Goal: Transaction & Acquisition: Obtain resource

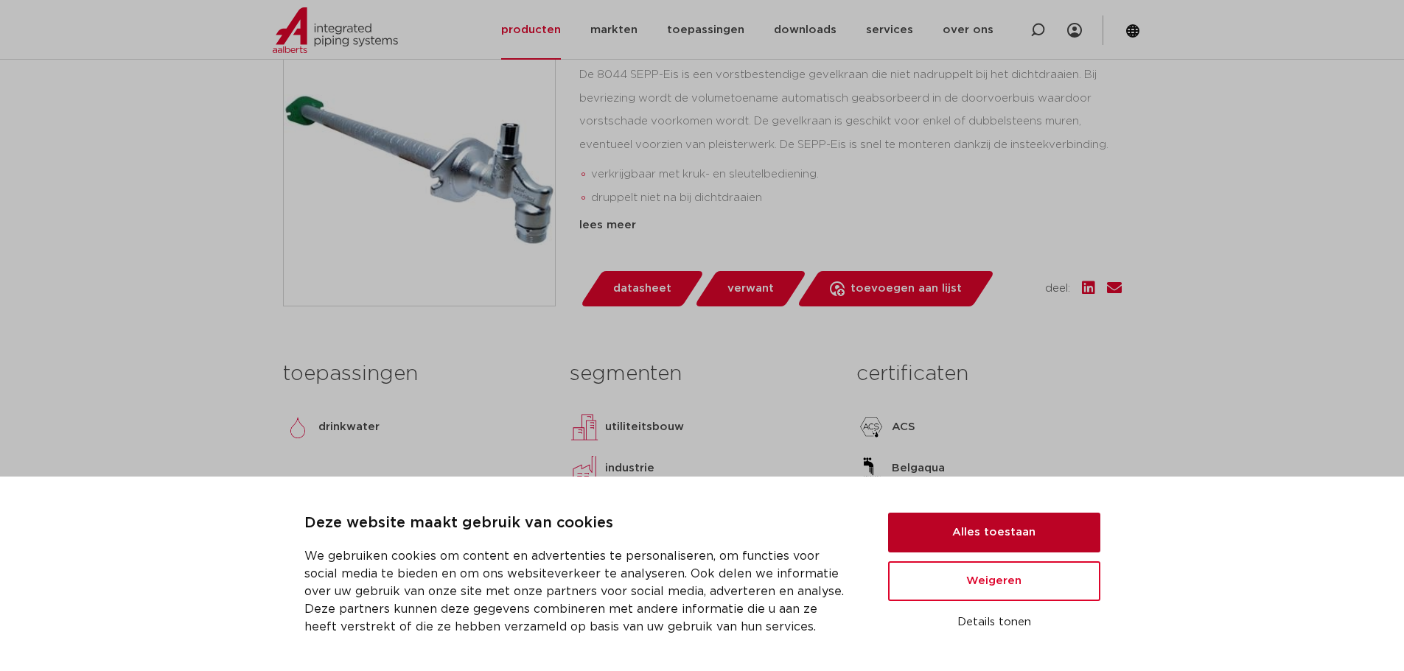
click at [1012, 526] on button "Alles toestaan" at bounding box center [994, 533] width 212 height 40
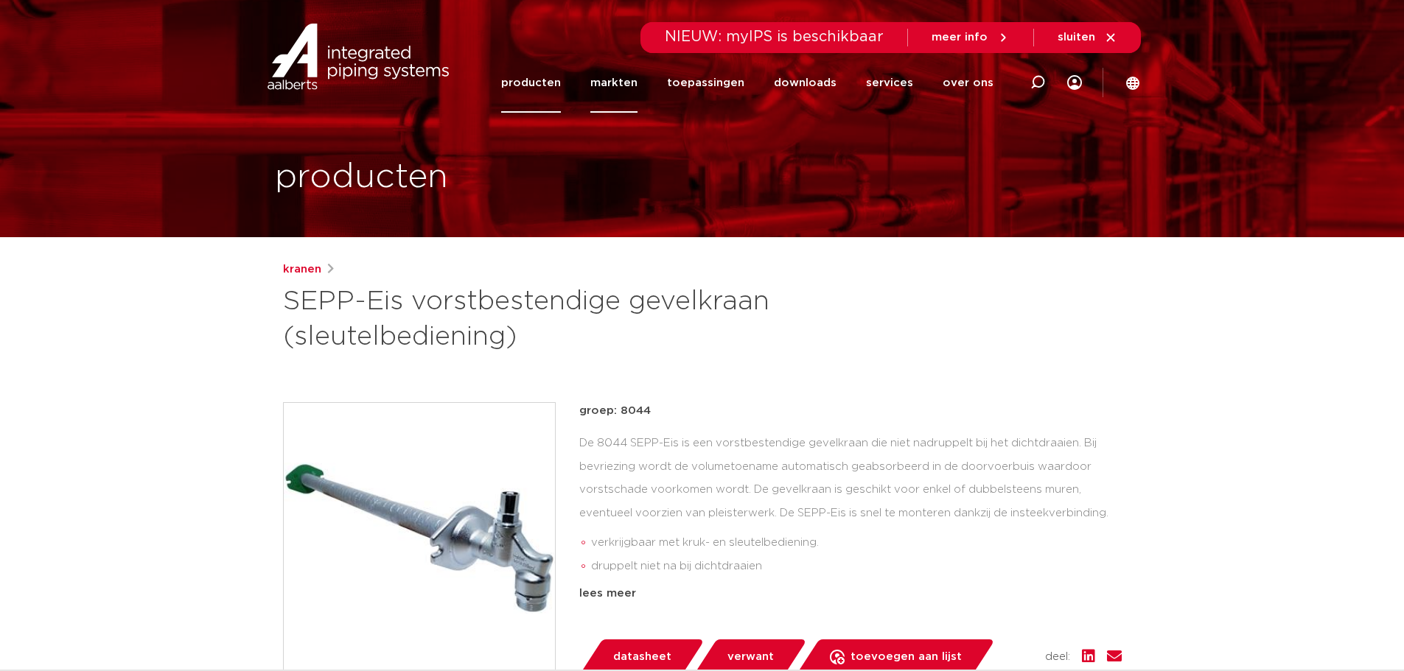
click at [626, 83] on link "markten" at bounding box center [613, 83] width 47 height 60
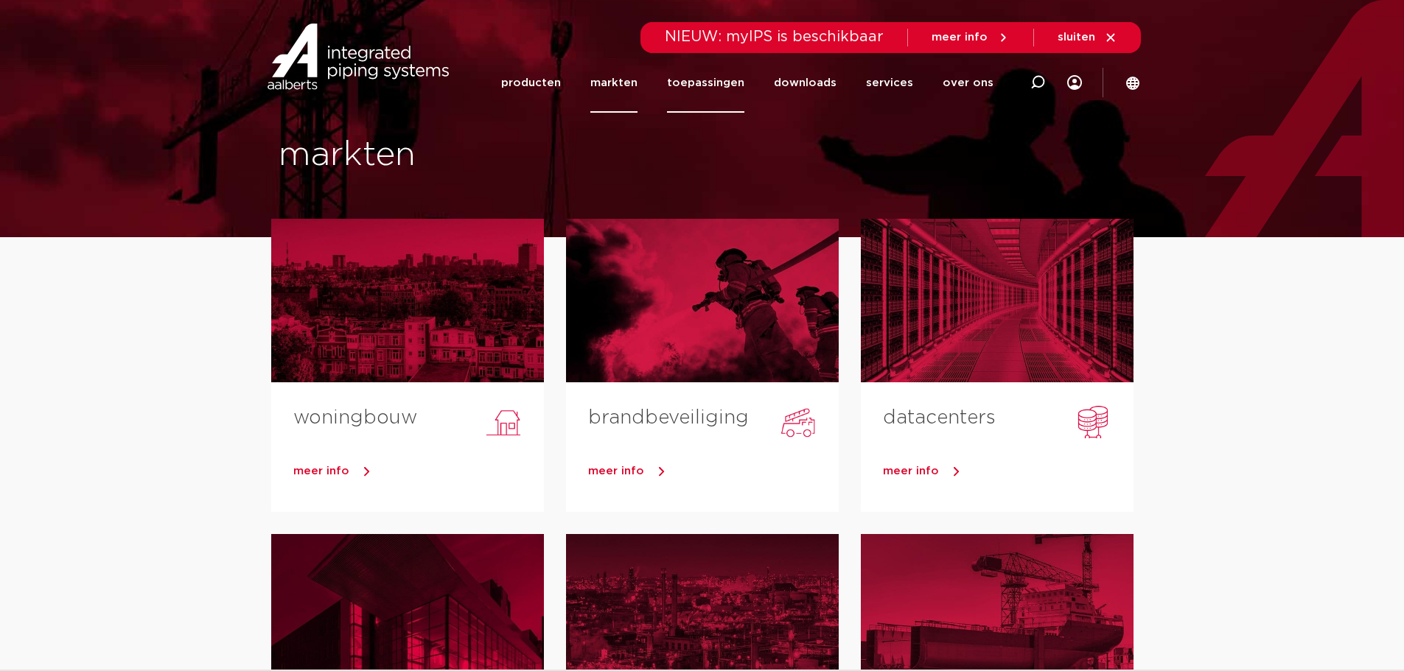
click at [696, 83] on link "toepassingen" at bounding box center [705, 83] width 77 height 60
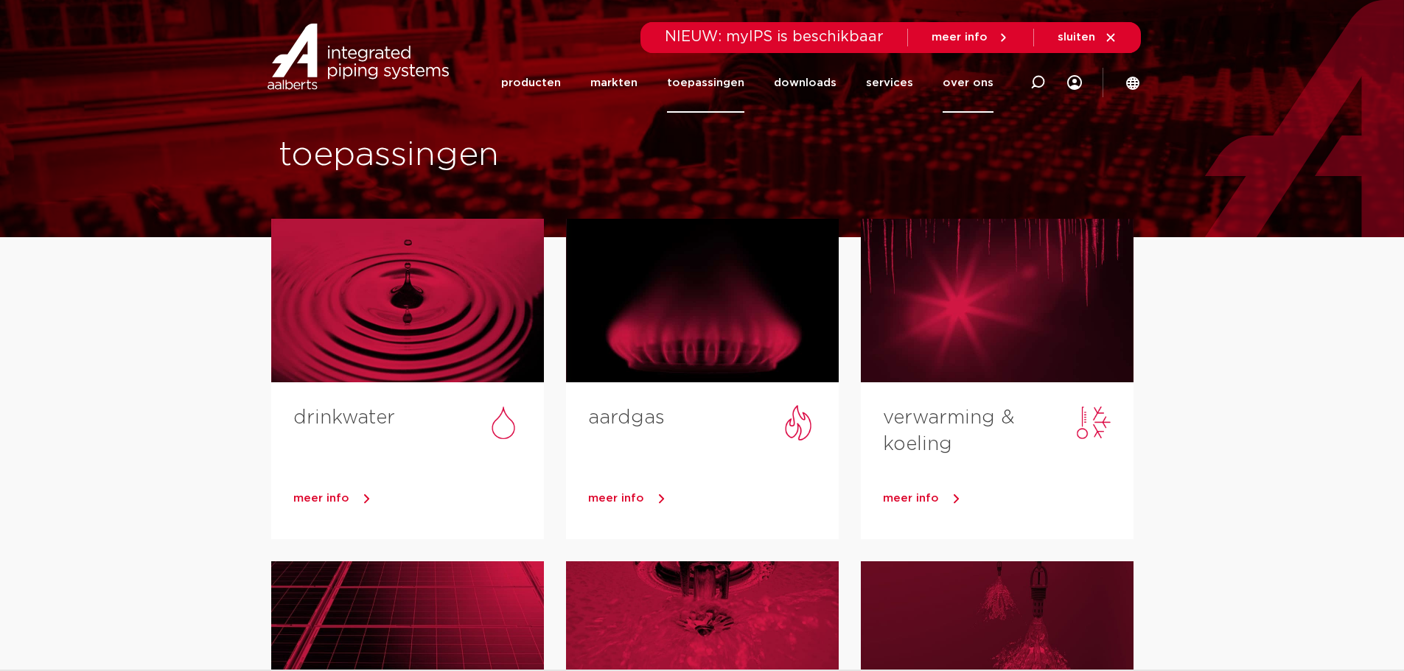
click at [974, 74] on link "over ons" at bounding box center [968, 83] width 51 height 60
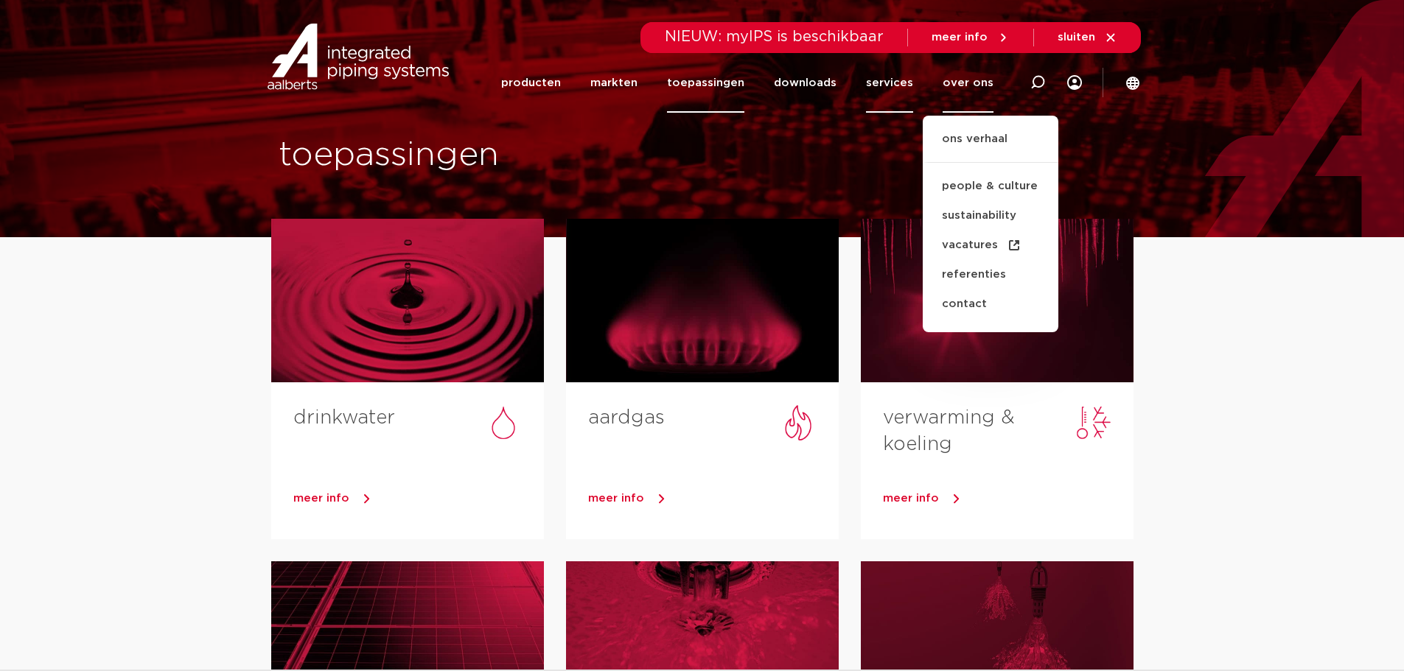
click at [906, 82] on link "services" at bounding box center [889, 83] width 47 height 60
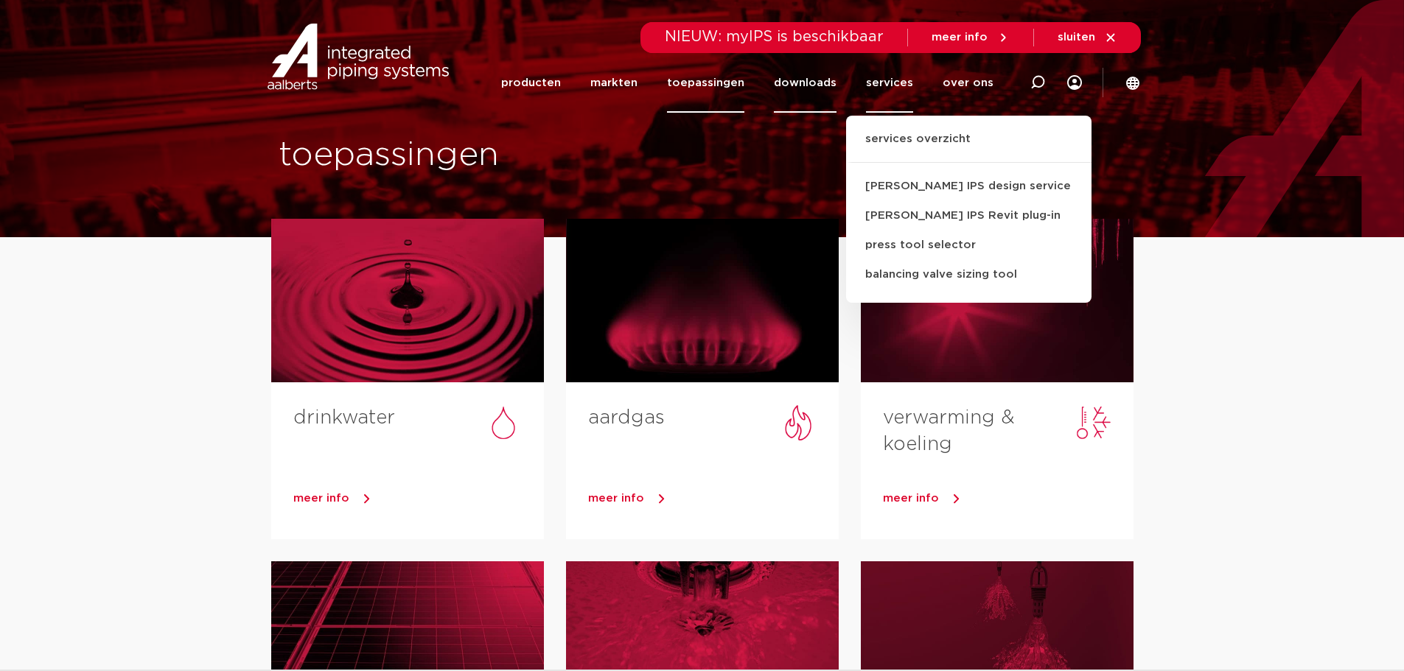
click at [813, 91] on link "downloads" at bounding box center [805, 83] width 63 height 60
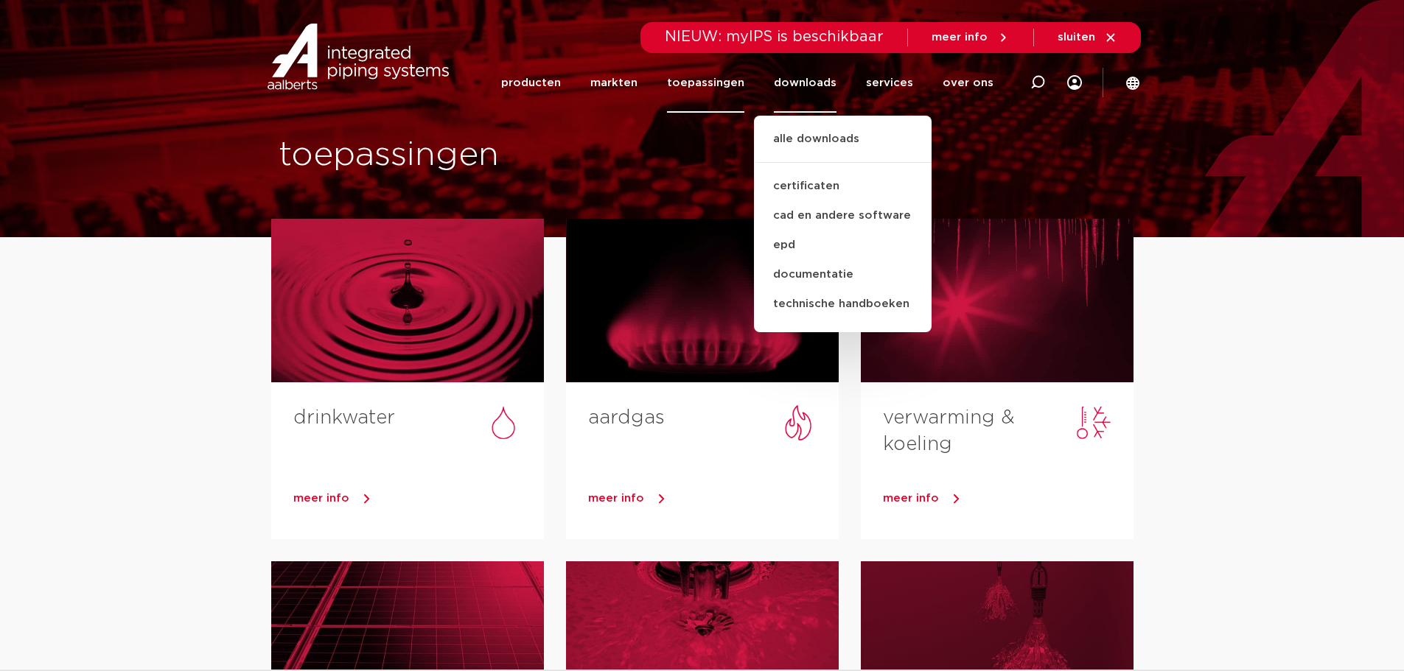
click at [715, 90] on link "toepassingen" at bounding box center [705, 83] width 77 height 60
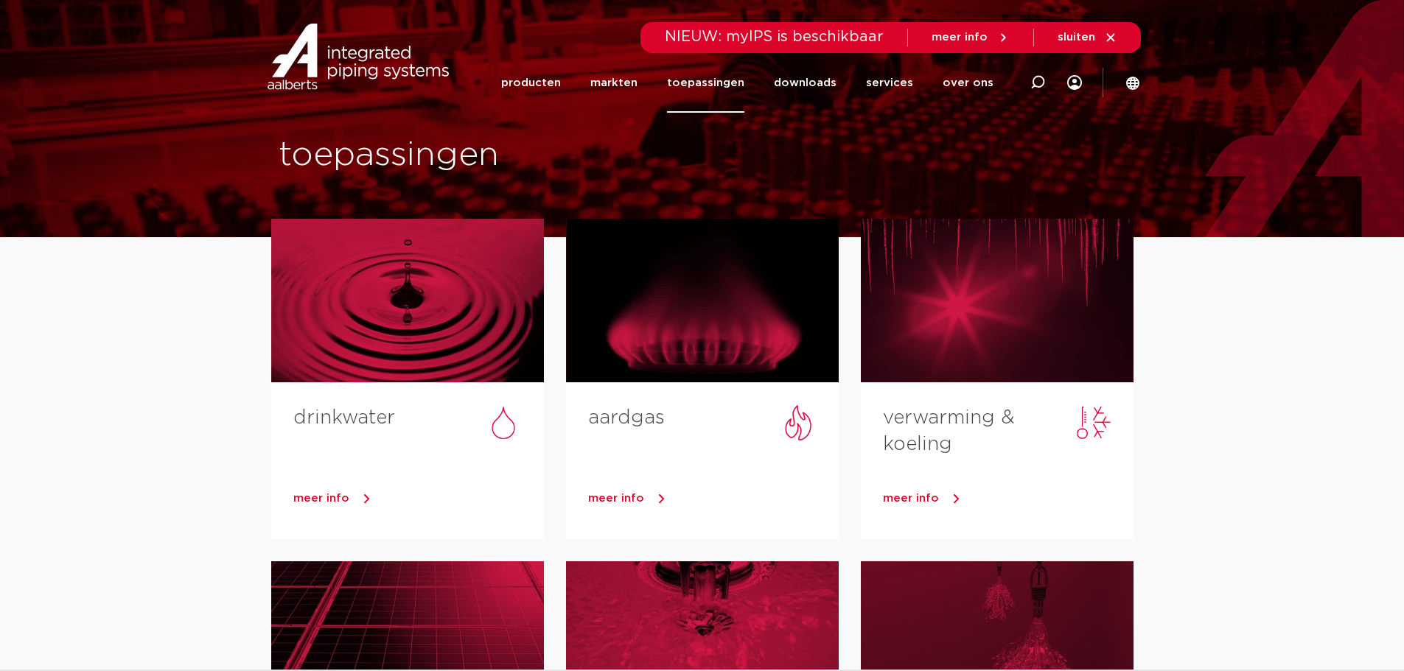
click at [533, 80] on link "producten" at bounding box center [531, 83] width 60 height 60
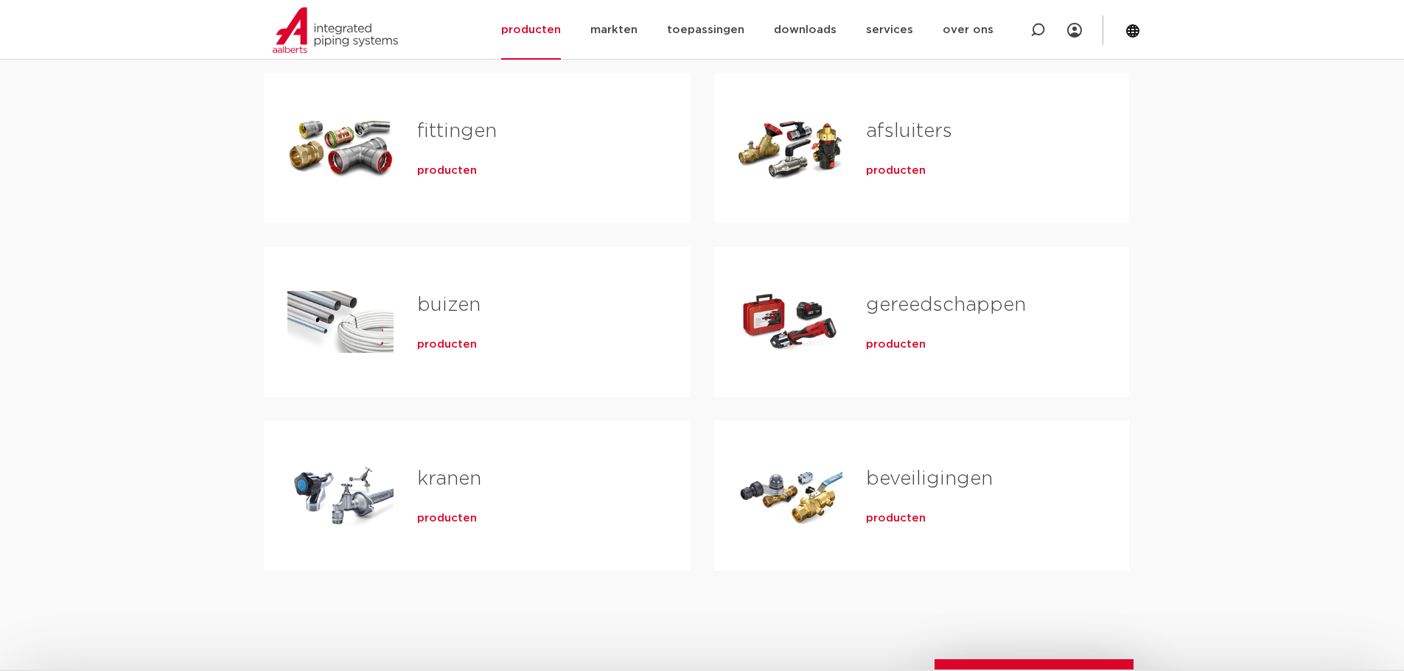
click at [444, 522] on span "producten" at bounding box center [447, 519] width 60 height 15
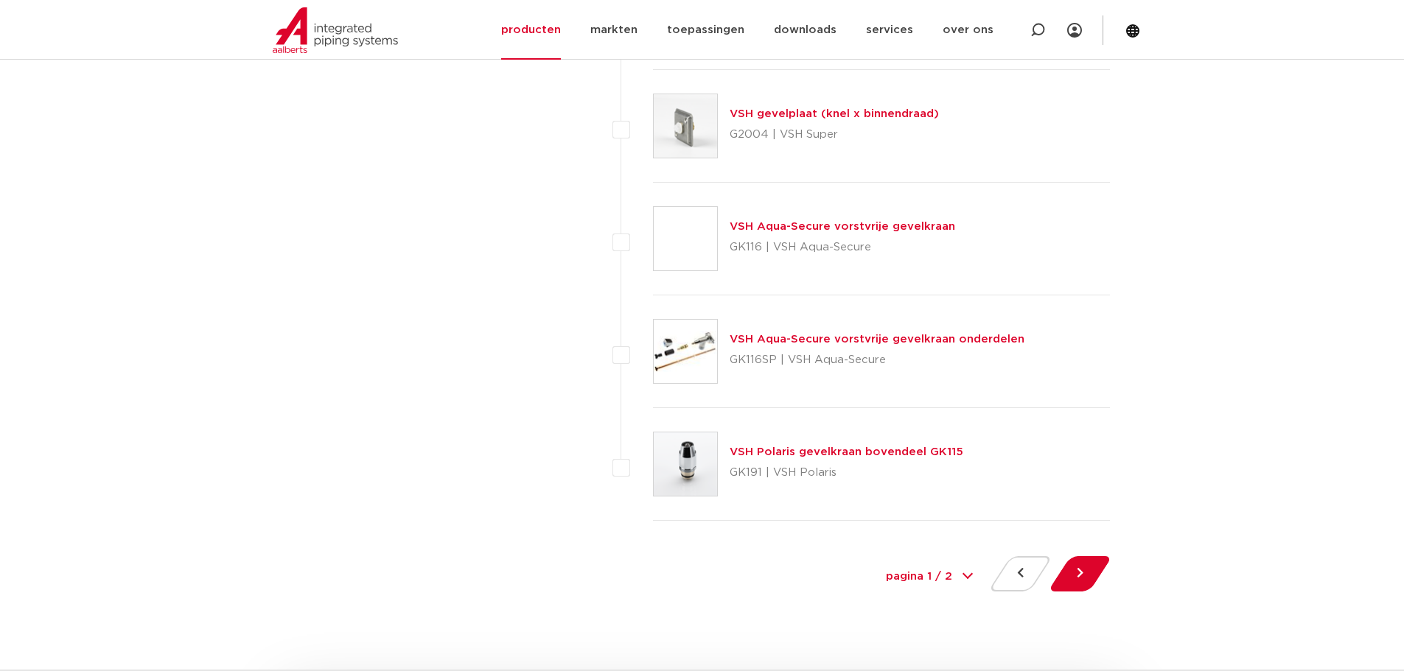
scroll to position [6633, 0]
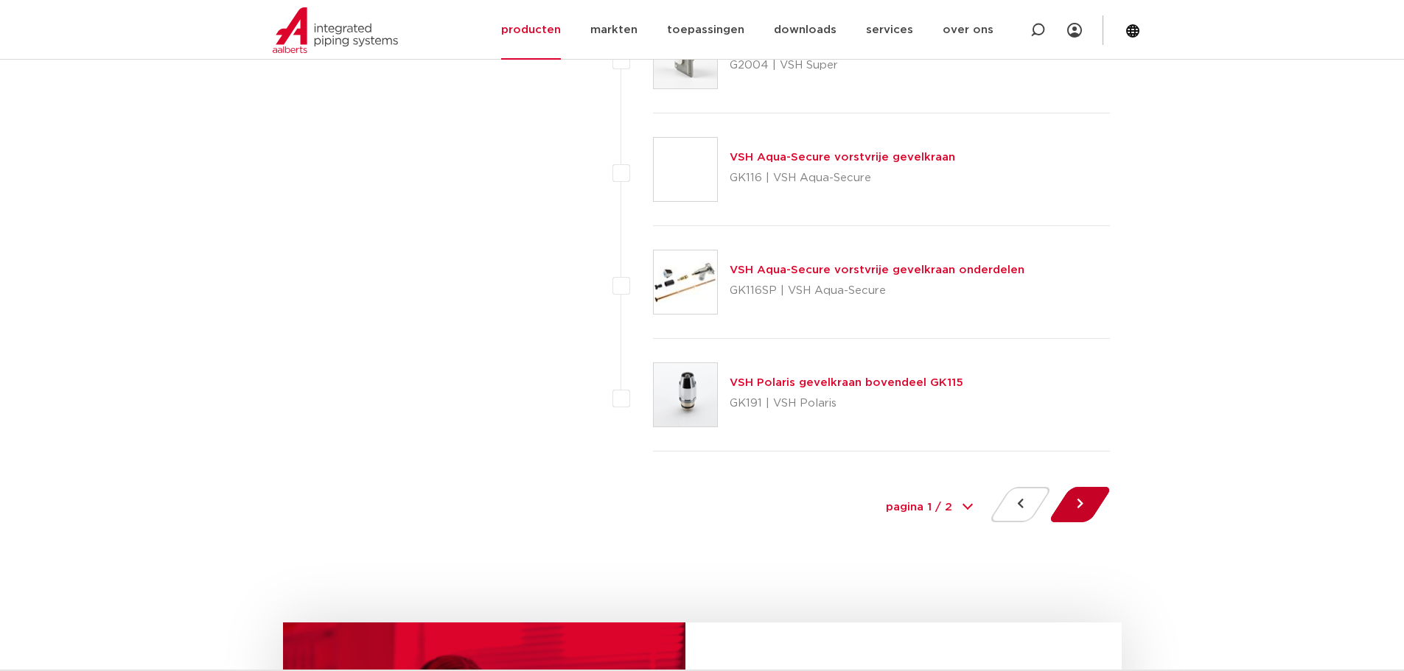
click at [1077, 500] on button at bounding box center [1080, 504] width 42 height 35
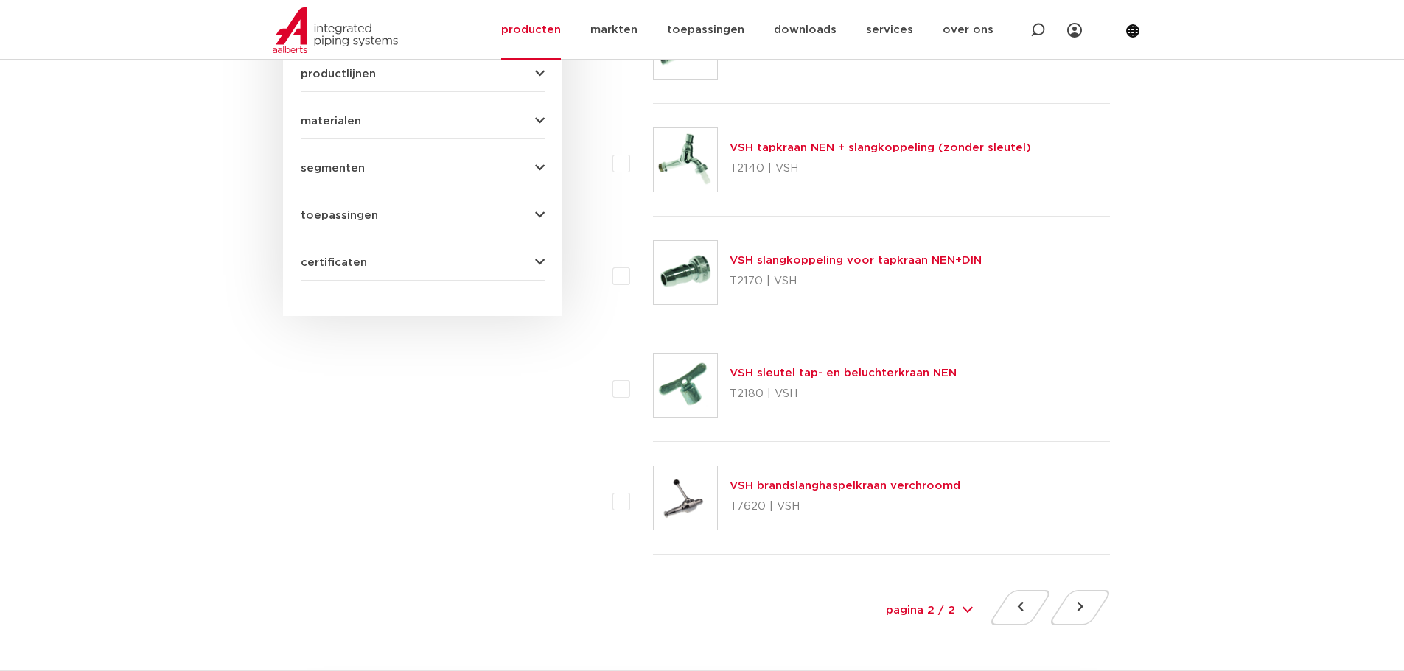
scroll to position [884, 0]
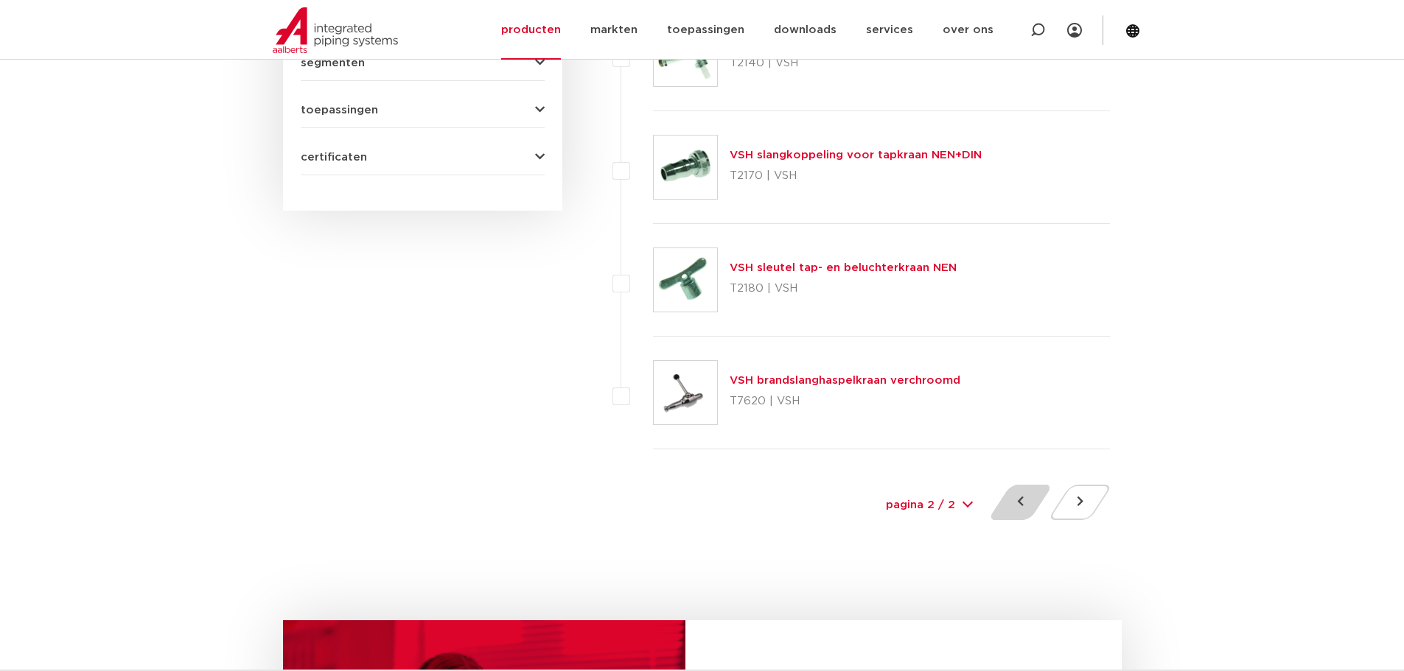
click at [1019, 504] on button at bounding box center [1020, 502] width 42 height 35
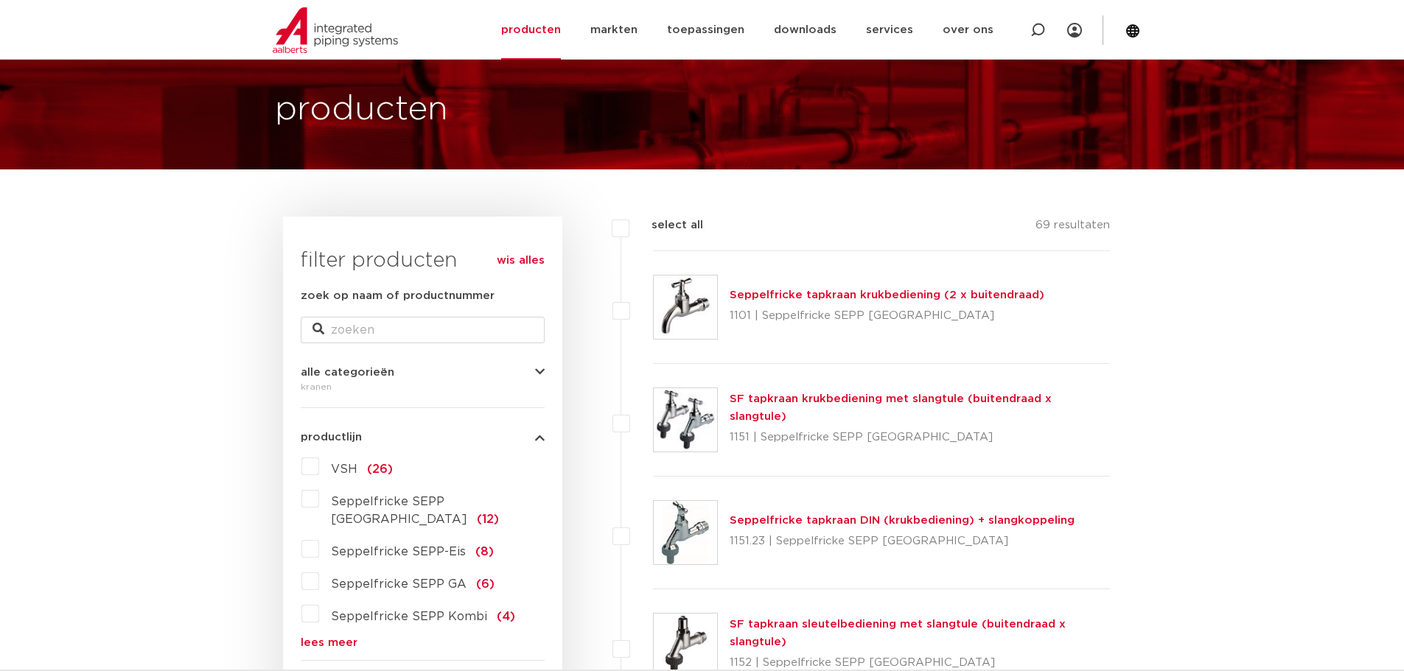
scroll to position [221, 0]
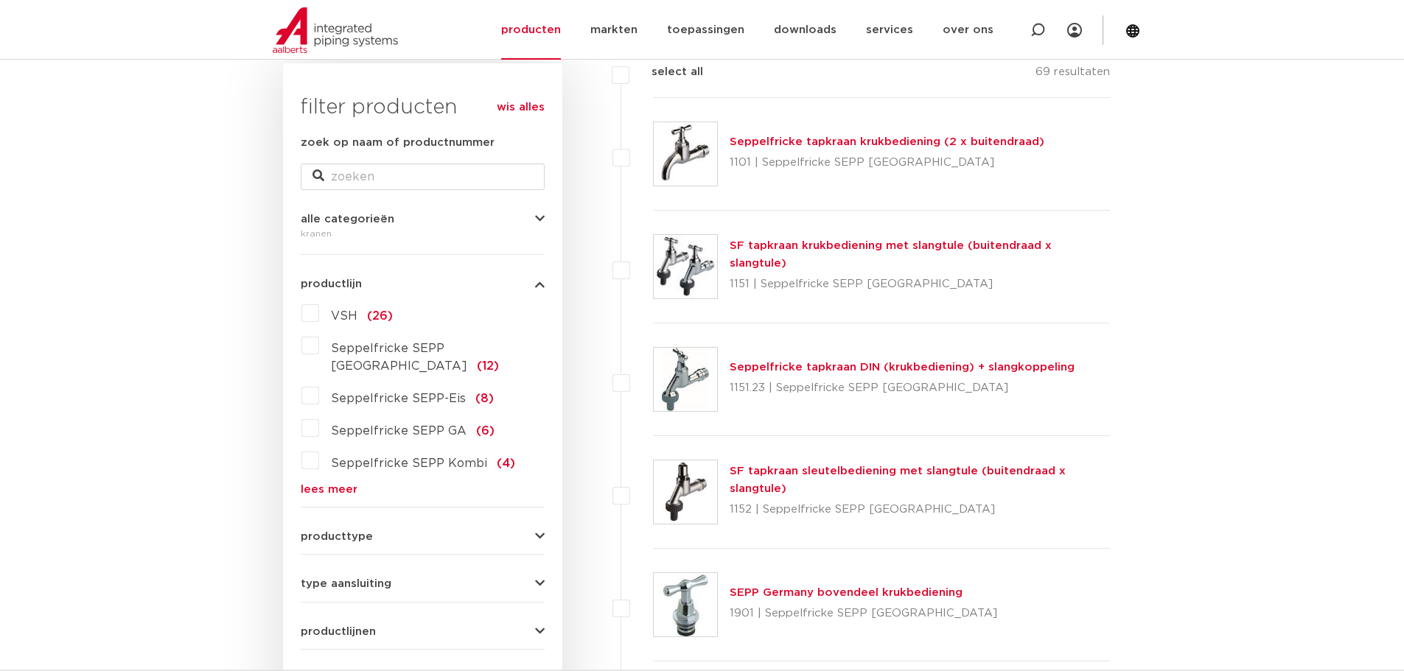
click at [342, 484] on link "lees meer" at bounding box center [423, 489] width 244 height 11
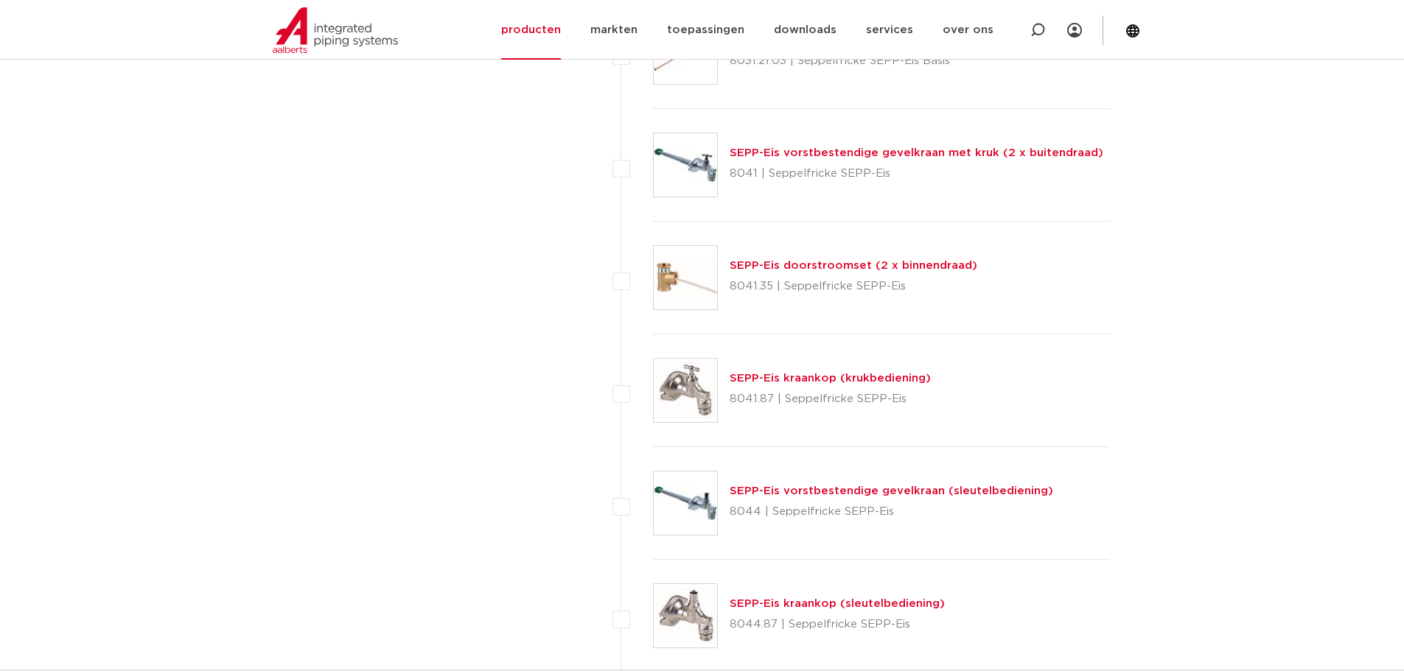
scroll to position [2727, 0]
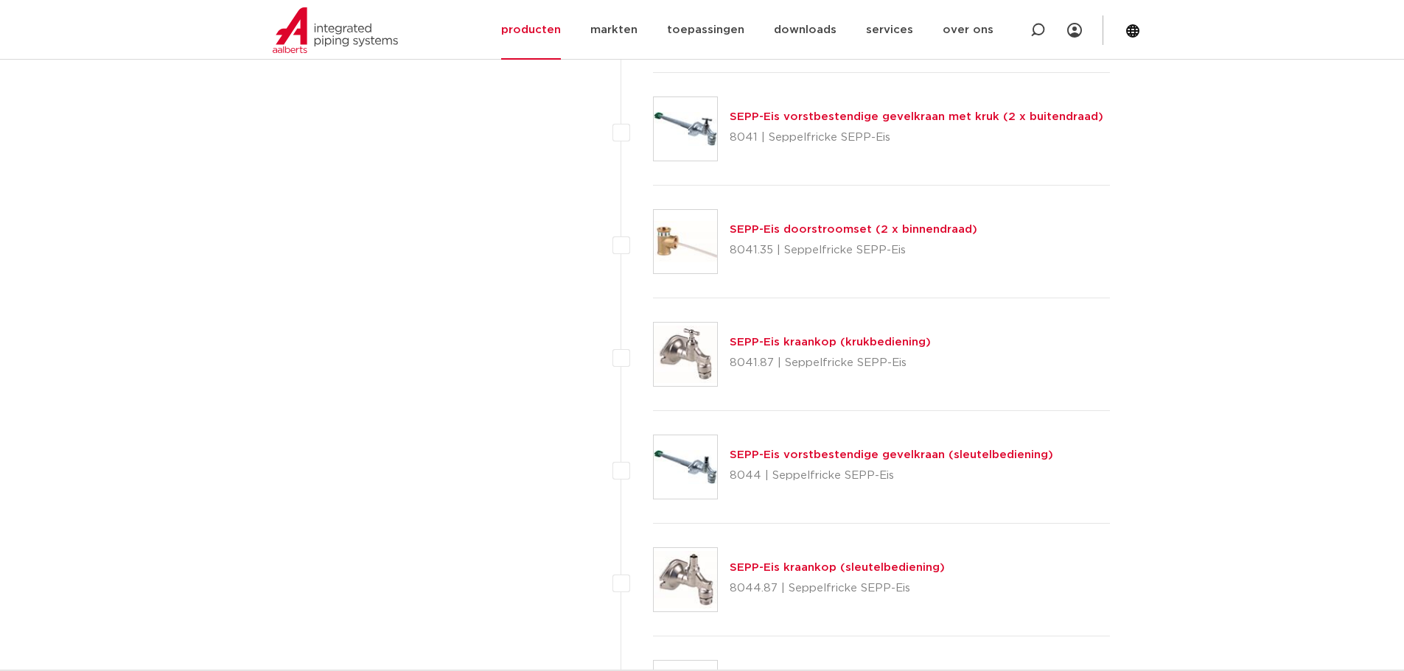
click at [756, 338] on link "SEPP-Eis kraankop (krukbediening)" at bounding box center [830, 342] width 201 height 11
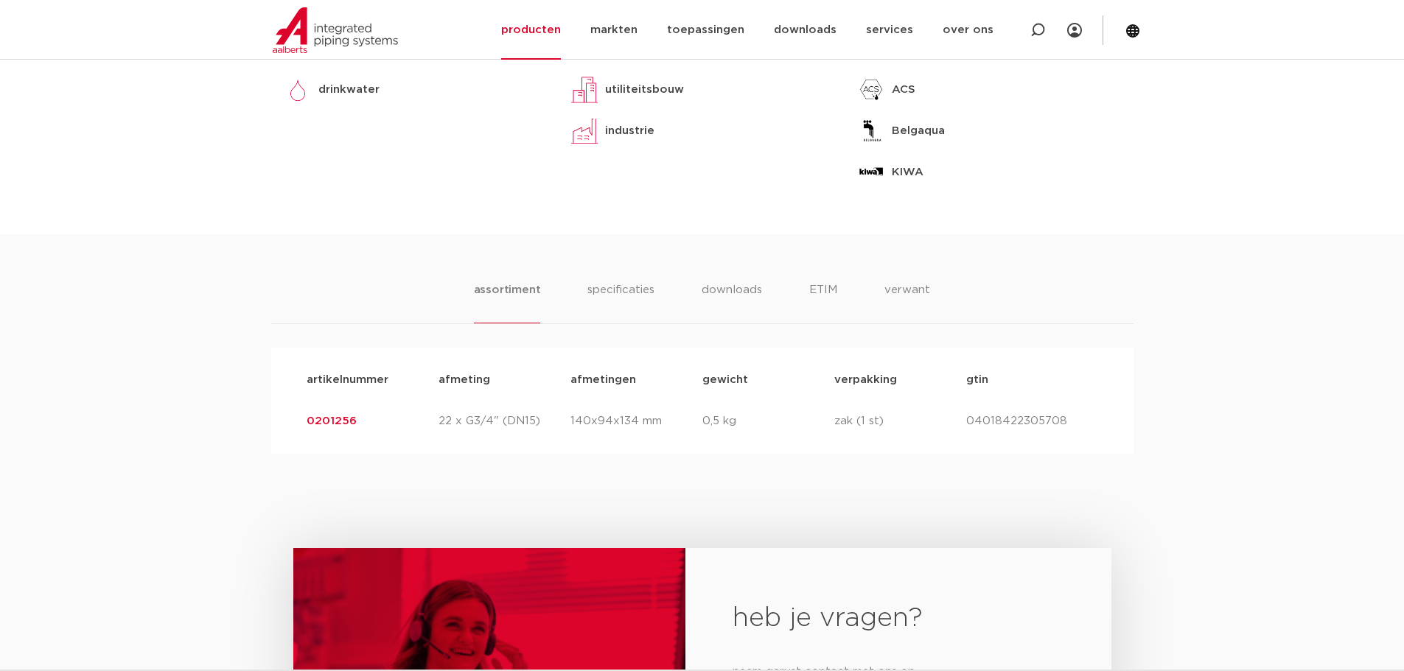
scroll to position [811, 0]
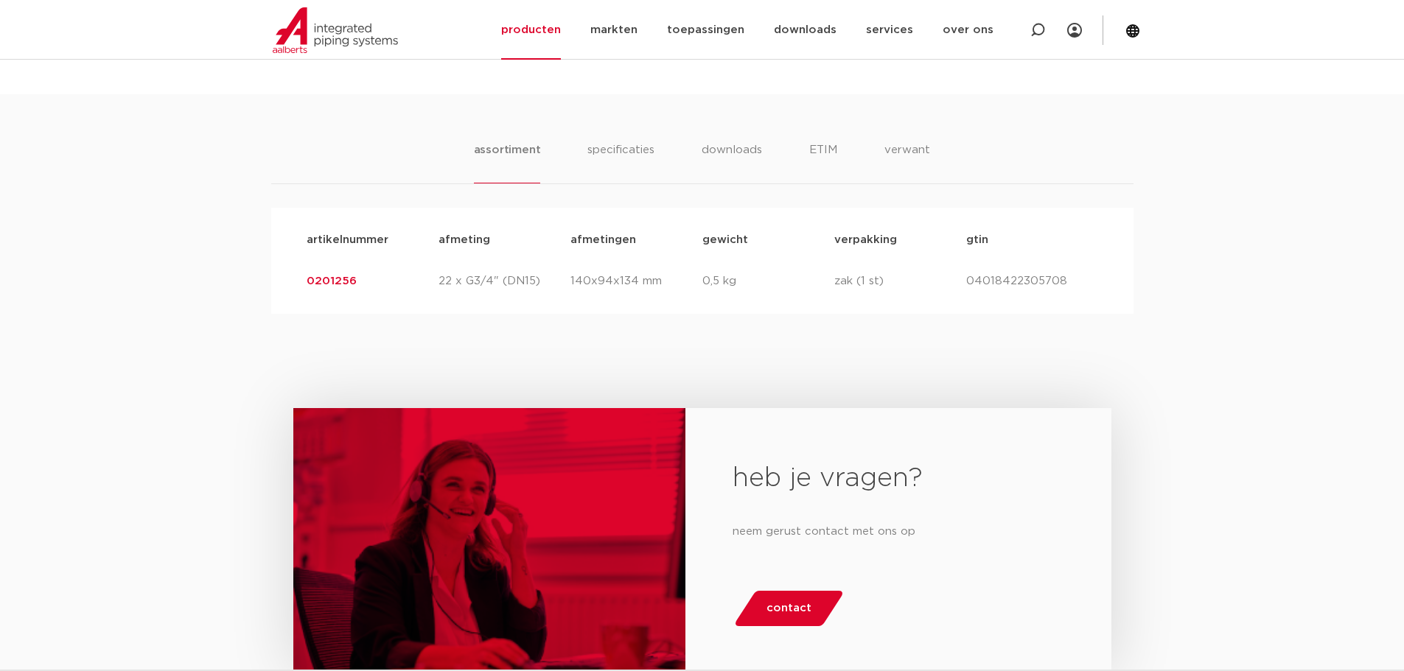
click at [592, 235] on p "afmetingen" at bounding box center [636, 240] width 132 height 18
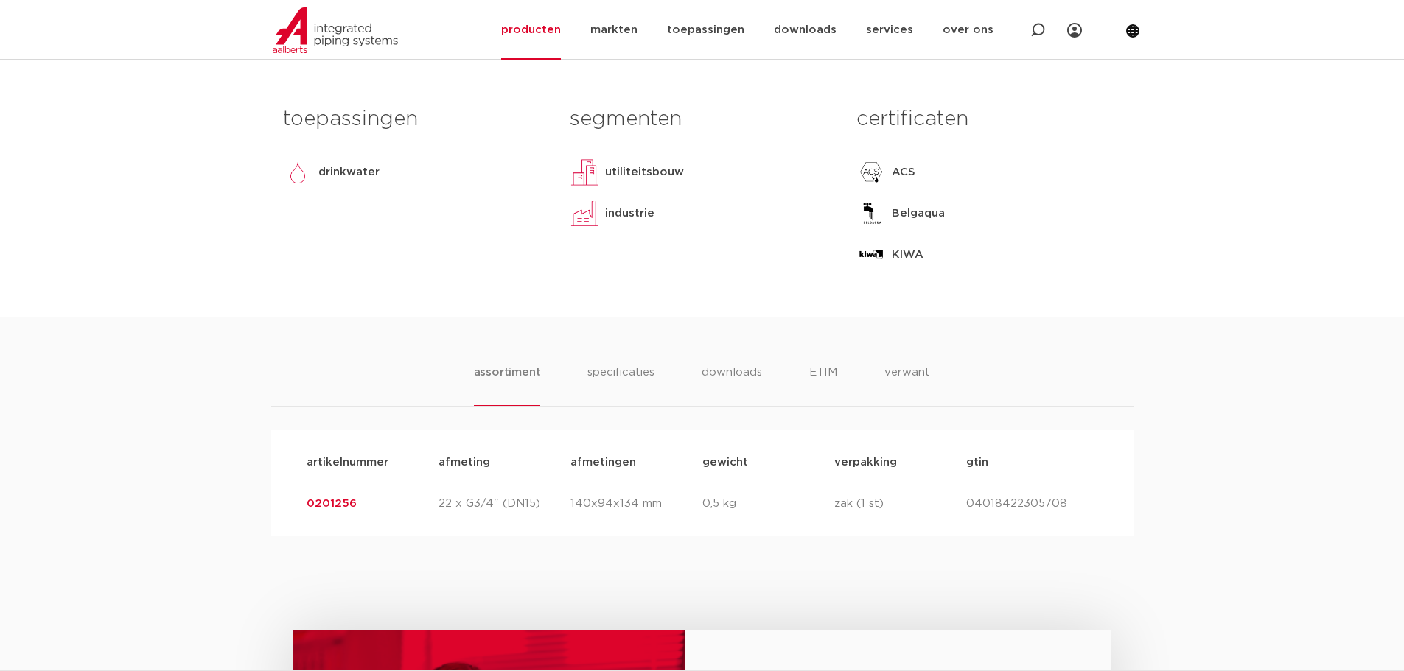
scroll to position [516, 0]
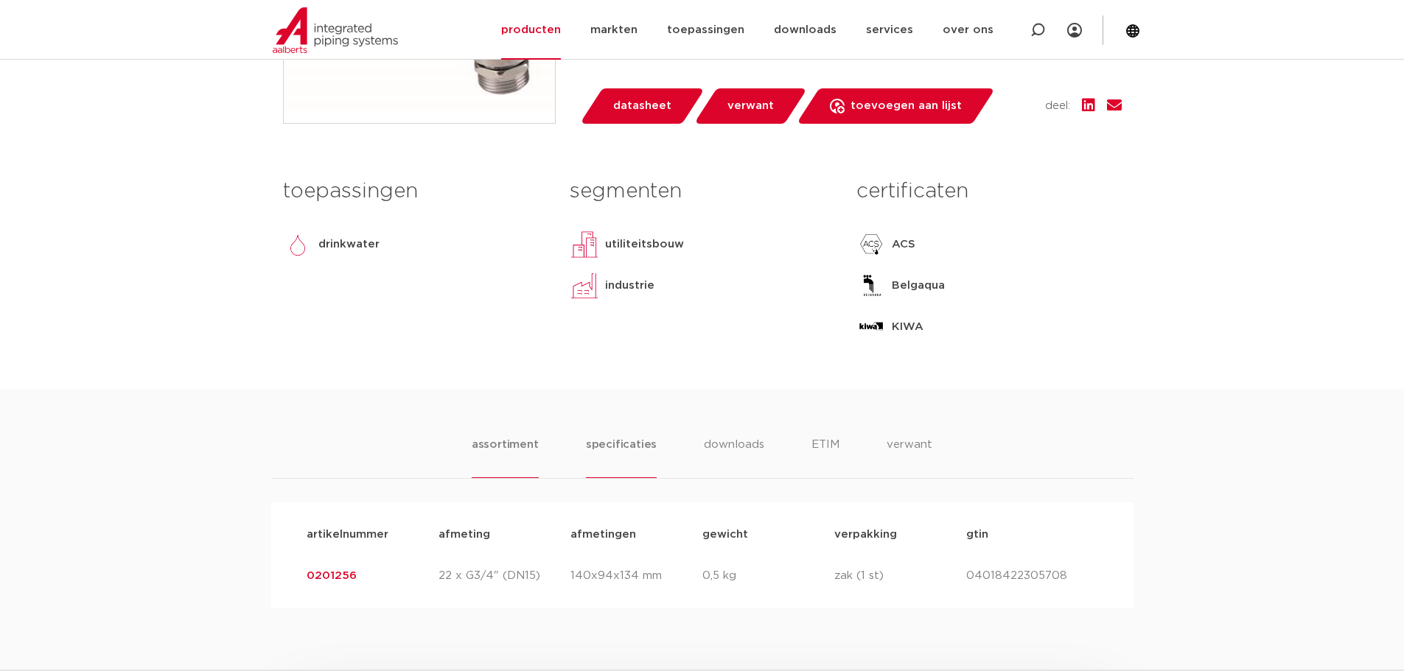
click at [615, 444] on li "specificaties" at bounding box center [621, 457] width 71 height 42
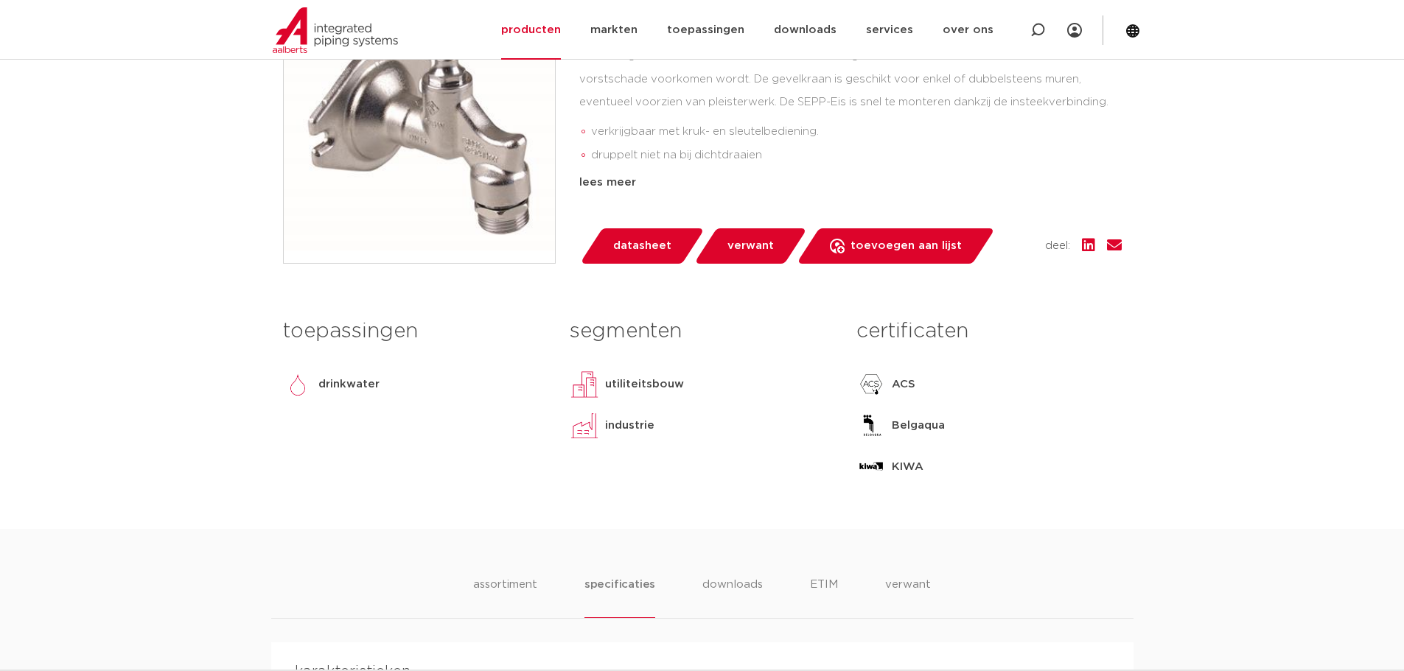
scroll to position [369, 0]
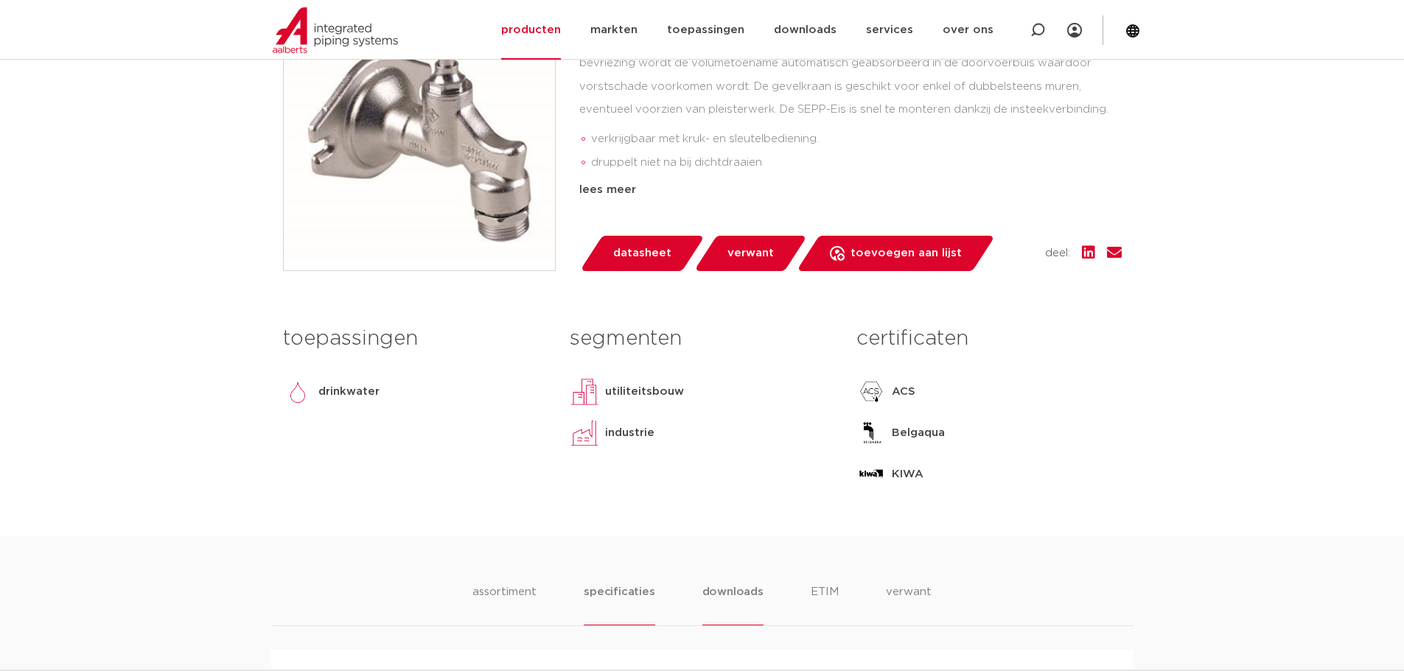
click at [745, 587] on li "downloads" at bounding box center [732, 605] width 61 height 42
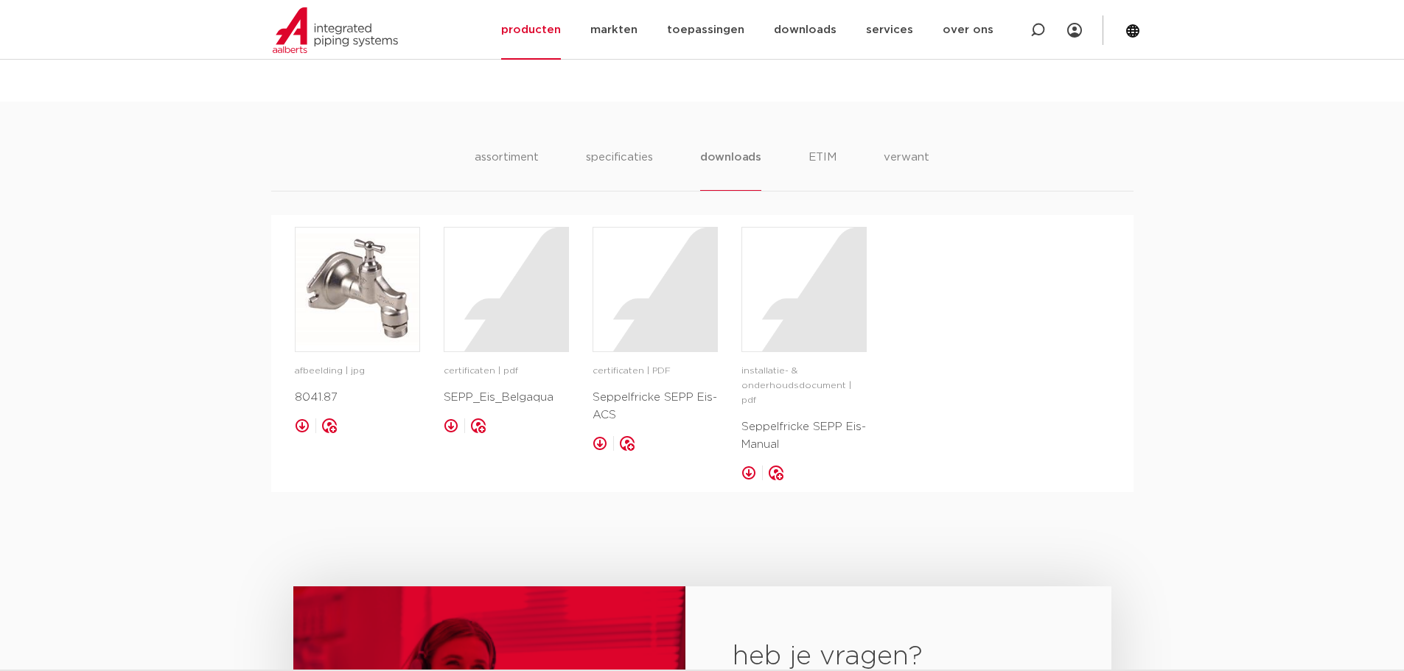
scroll to position [811, 0]
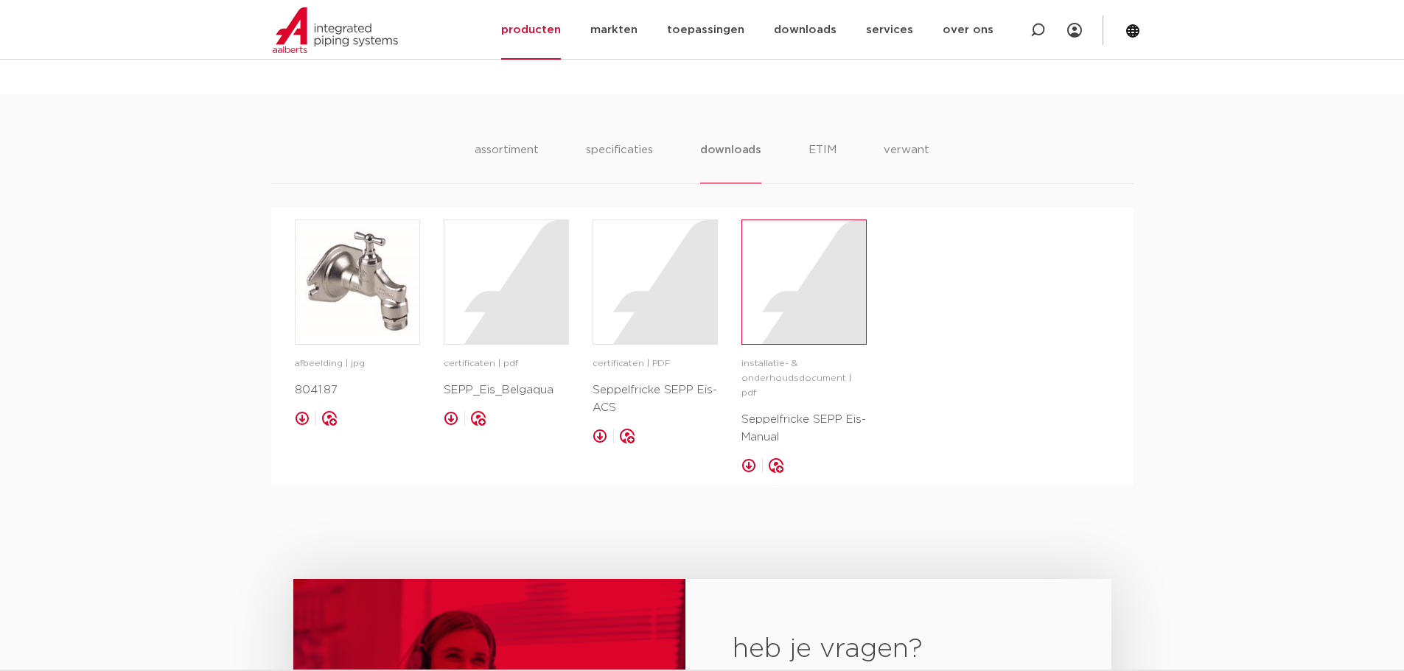
click at [817, 299] on div at bounding box center [804, 282] width 124 height 124
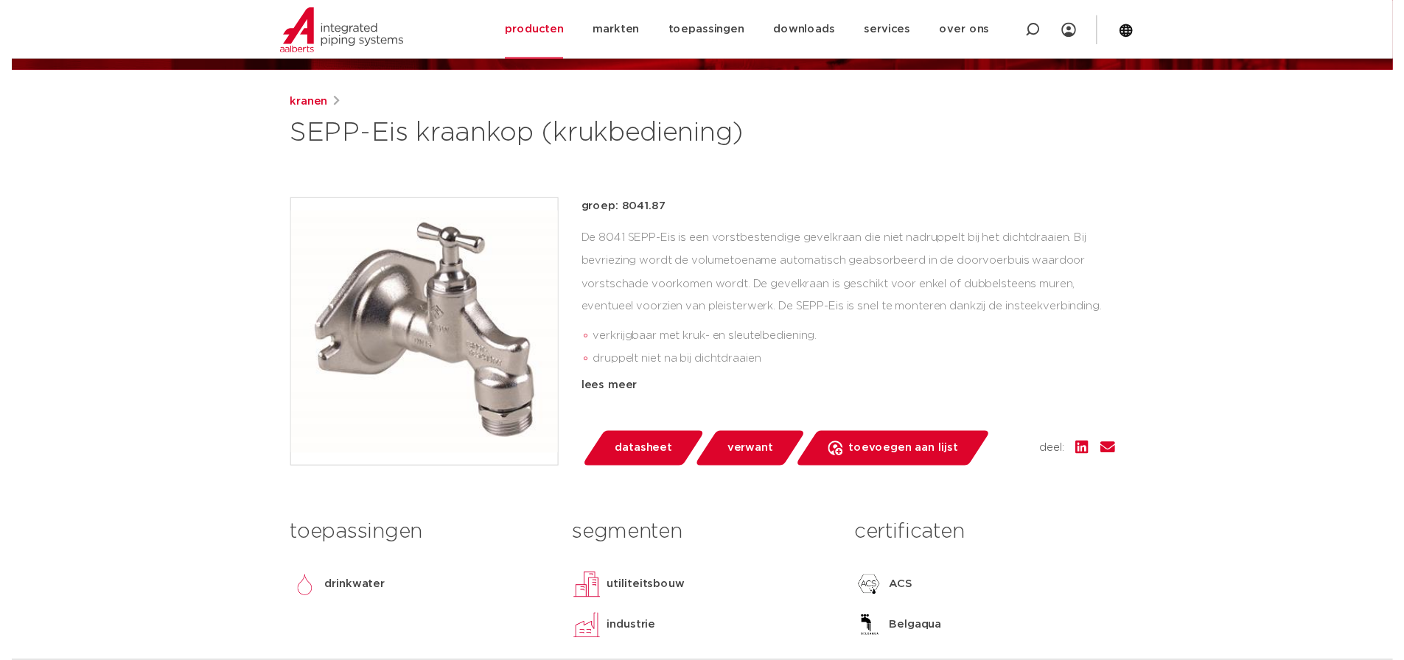
scroll to position [147, 0]
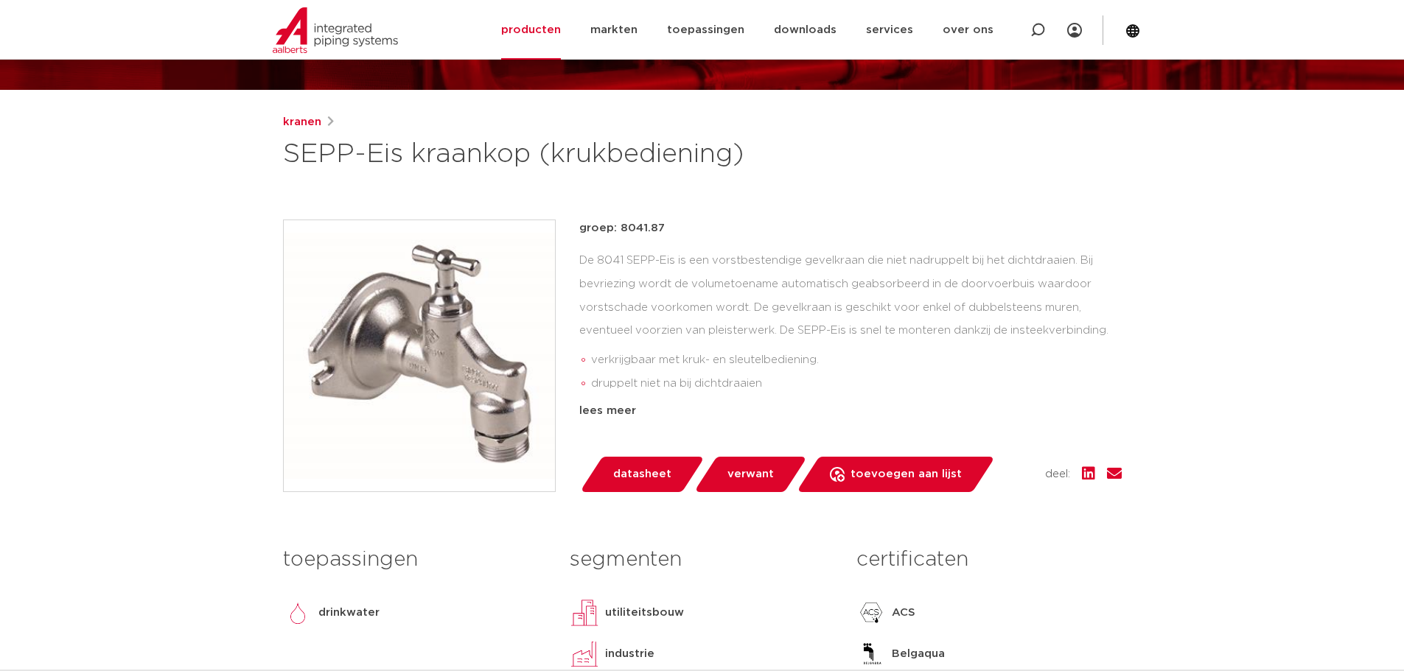
click at [645, 472] on span "datasheet" at bounding box center [642, 475] width 58 height 24
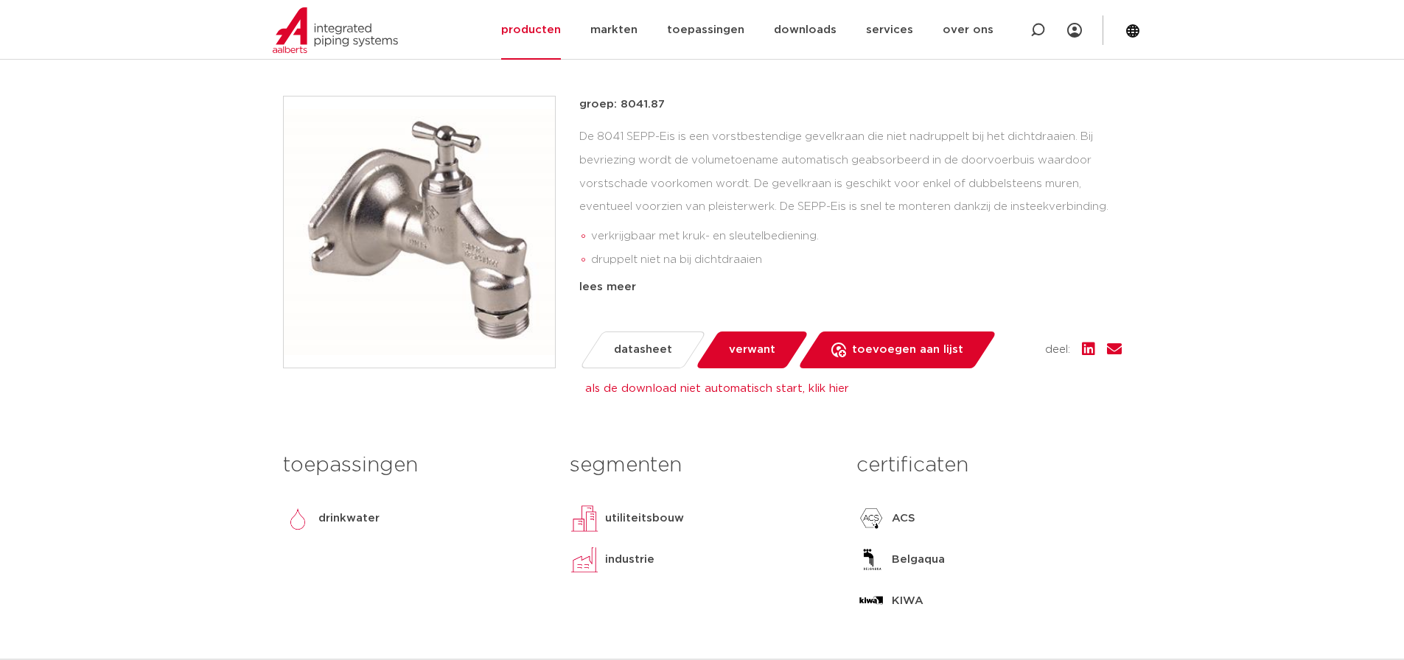
scroll to position [295, 0]
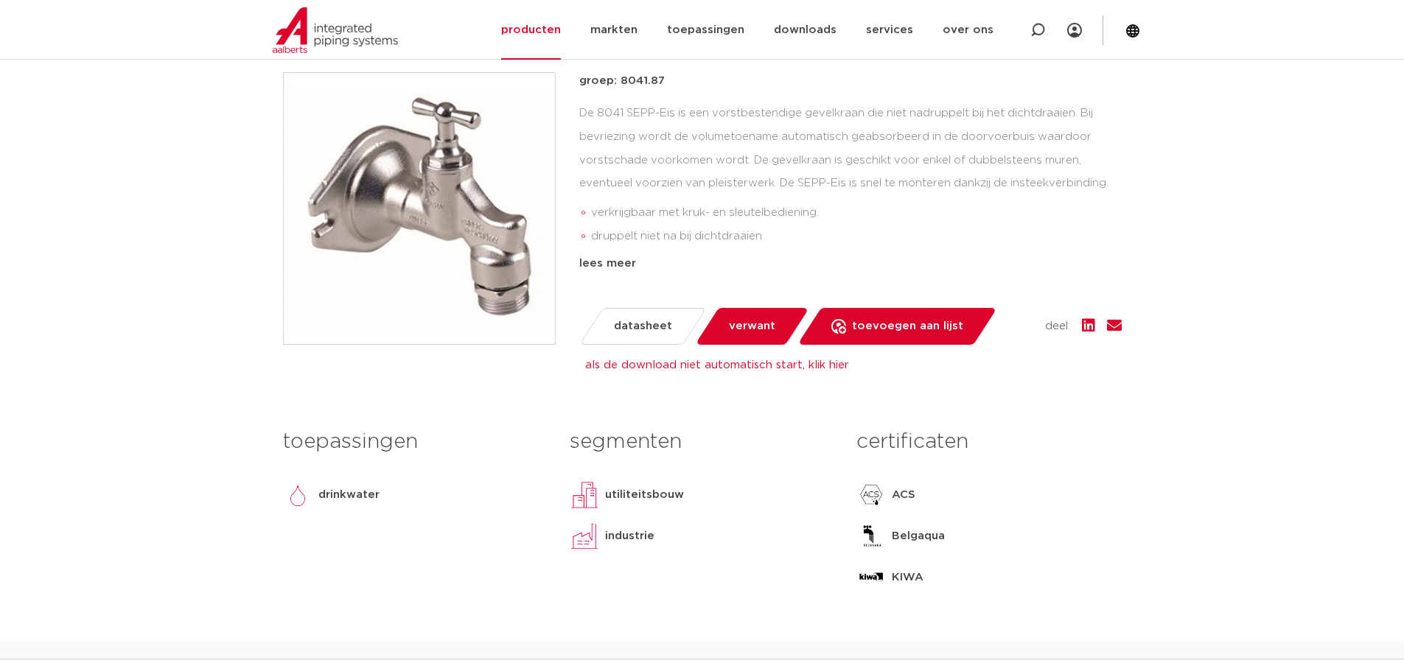
click at [739, 325] on span "verwant" at bounding box center [752, 327] width 46 height 24
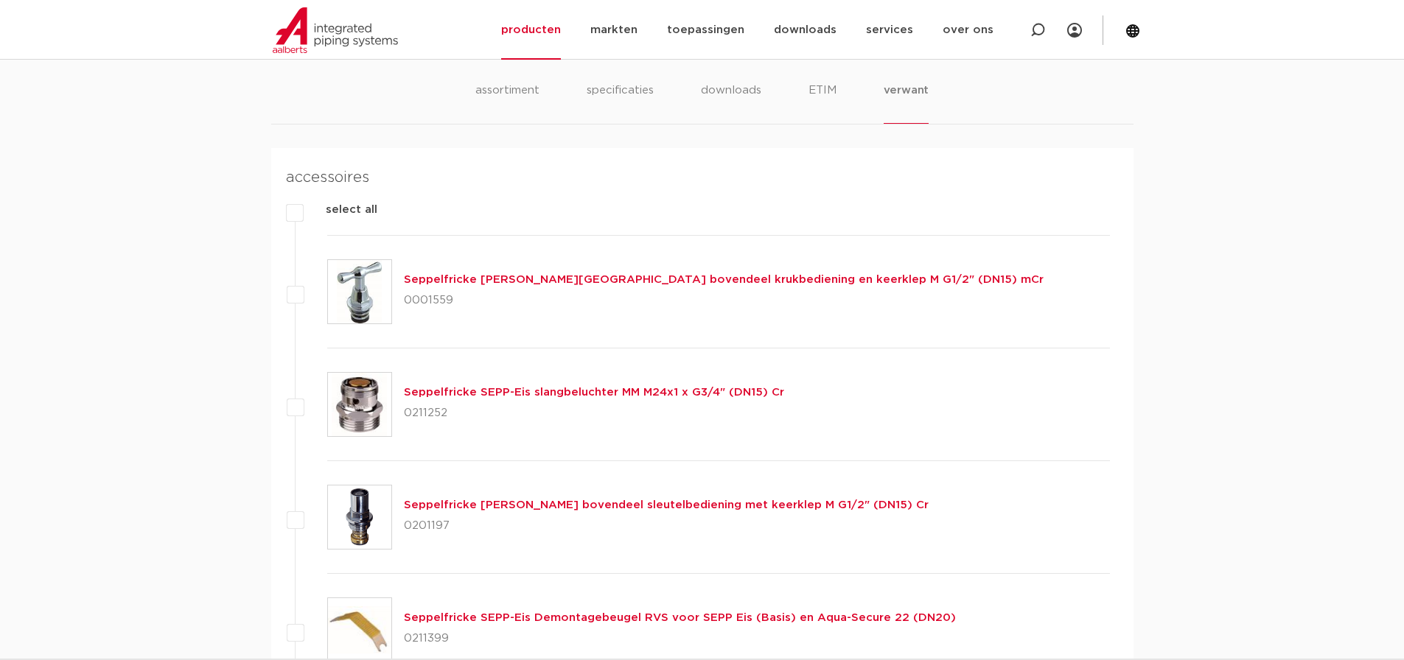
scroll to position [1082, 0]
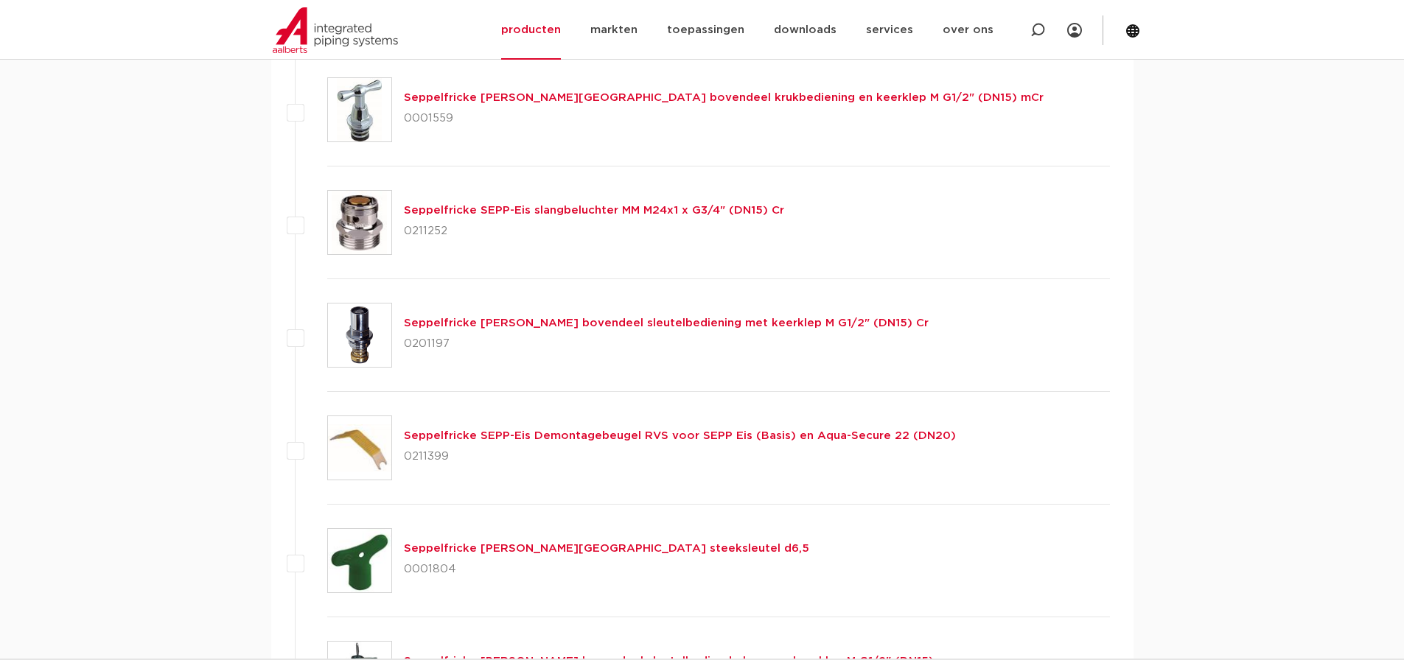
click at [458, 437] on link "Seppelfricke SEPP-Eis Demontagebeugel RVS voor SEPP Eis (Basis) en Aqua-Secure …" at bounding box center [680, 435] width 552 height 11
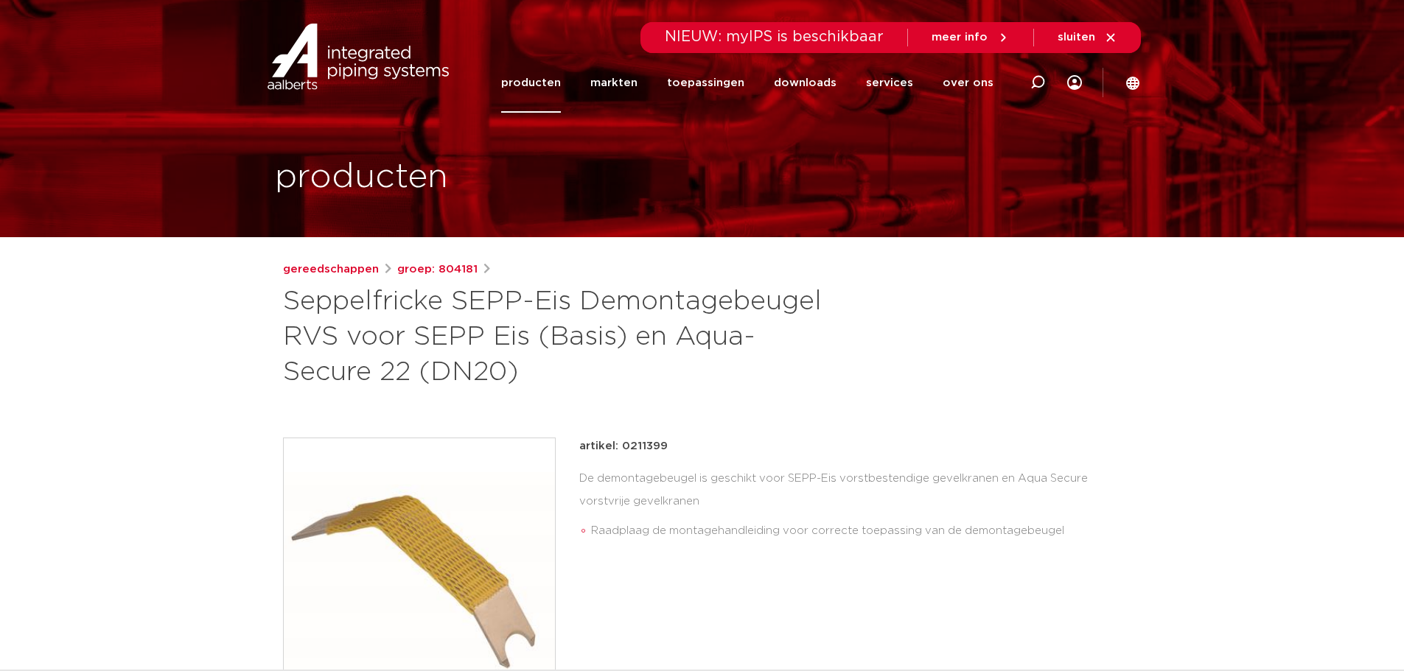
drag, startPoint x: 290, startPoint y: 298, endPoint x: 520, endPoint y: 388, distance: 247.2
click at [520, 388] on h1 "Seppelfricke SEPP-Eis Demontagebeugel RVS voor SEPP Eis (Basis) en Aqua-Secure …" at bounding box center [560, 337] width 554 height 106
copy h1 "Seppelfricke SEPP-Eis Demontagebeugel RVS voor SEPP Eis (Basis) en Aqua-Secure …"
